Goal: Transaction & Acquisition: Purchase product/service

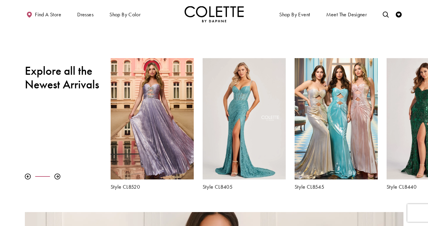
scroll to position [186, 0]
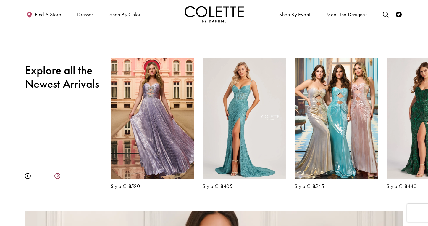
click at [56, 175] on div at bounding box center [57, 176] width 6 height 6
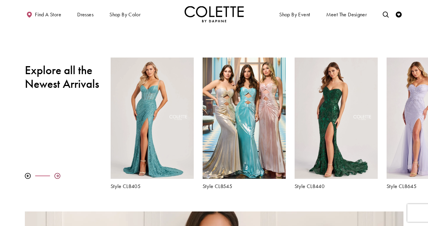
click at [56, 175] on div at bounding box center [57, 176] width 6 height 6
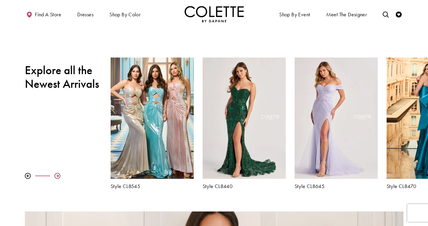
click at [56, 175] on div at bounding box center [57, 176] width 6 height 6
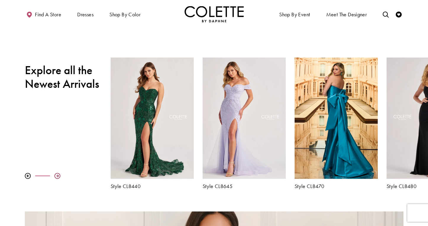
click at [56, 175] on div at bounding box center [57, 176] width 6 height 6
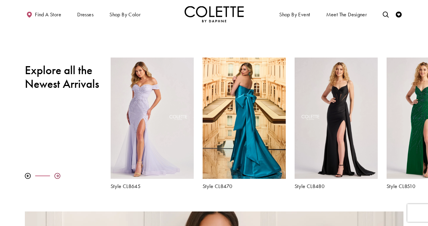
click at [56, 175] on div at bounding box center [57, 176] width 6 height 6
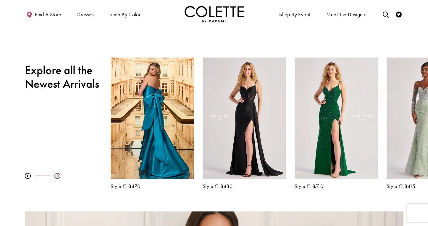
click at [56, 175] on div at bounding box center [57, 176] width 6 height 6
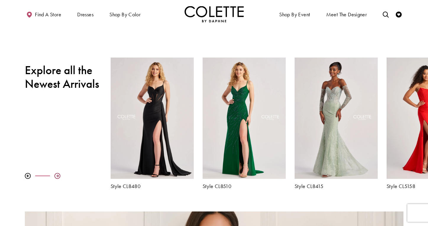
click at [56, 175] on div at bounding box center [57, 176] width 6 height 6
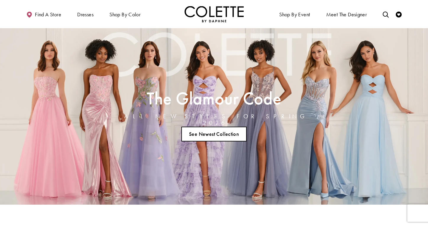
click at [219, 132] on link "See Newest Collection" at bounding box center [215, 133] width 66 height 15
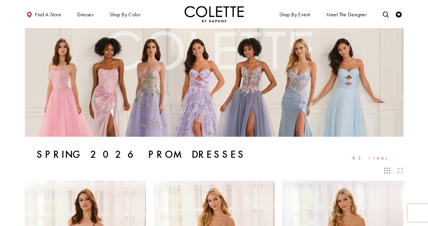
click at [215, 16] on img "Visit Home Page" at bounding box center [214, 14] width 59 height 16
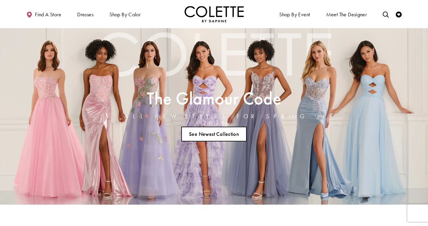
click at [193, 135] on link "See Newest Collection" at bounding box center [215, 133] width 66 height 15
click at [230, 131] on link "See Newest Collection" at bounding box center [215, 133] width 66 height 15
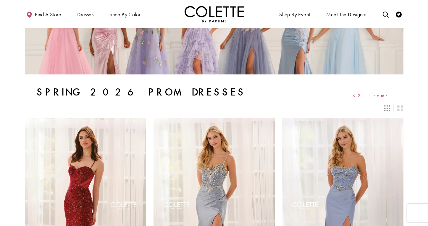
scroll to position [1, 0]
